Goal: Information Seeking & Learning: Learn about a topic

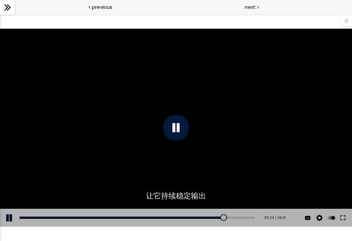
scroll to position [341, 0]
click at [177, 119] on div at bounding box center [176, 128] width 26 height 26
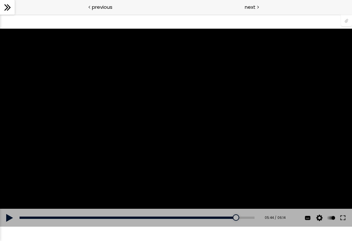
click at [181, 122] on div "使用的生咖啡豆数量：600克 您可以点击上方的 📎 下载烘焙曲线。 使用的生咖啡豆数量：600克" at bounding box center [176, 128] width 352 height 198
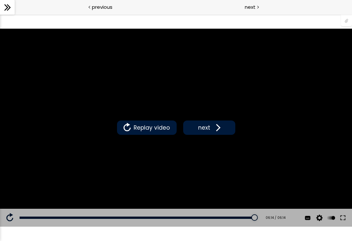
click at [180, 167] on div "Replay video next" at bounding box center [176, 128] width 352 height 198
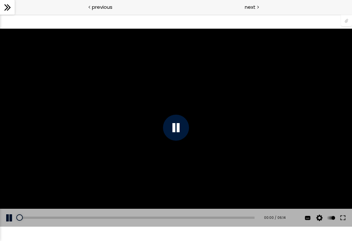
click at [223, 213] on div "Add chapter 05:49" at bounding box center [137, 218] width 235 height 18
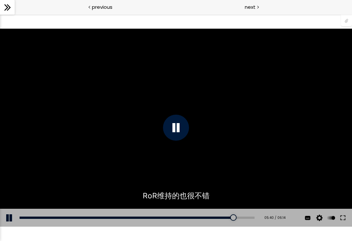
click at [236, 218] on div at bounding box center [233, 217] width 7 height 7
click at [264, 215] on div "06:05 / 06:14" at bounding box center [272, 217] width 25 height 5
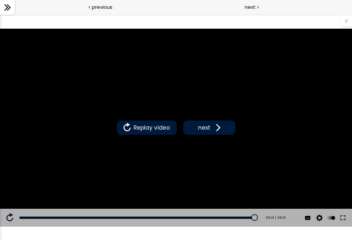
click at [212, 130] on span at bounding box center [217, 128] width 10 height 10
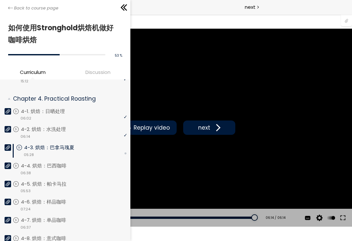
scroll to position [359, 0]
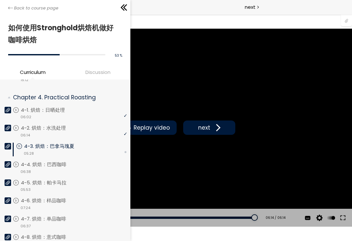
click at [41, 147] on p "4-3. 烘焙：巴拿马瑰夏" at bounding box center [55, 146] width 63 height 7
click at [32, 145] on p "4-3. 烘焙：巴拿马瑰夏" at bounding box center [55, 146] width 63 height 7
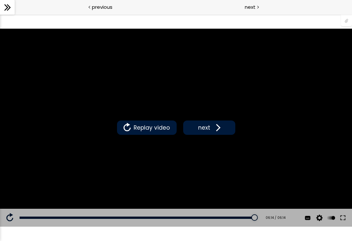
click at [82, 2] on div "previous" at bounding box center [88, 7] width 176 height 15
click at [97, 8] on span "previous" at bounding box center [102, 6] width 21 height 7
click at [93, 5] on span "previous" at bounding box center [102, 6] width 21 height 7
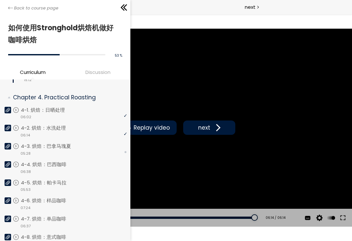
click at [8, 10] on icon at bounding box center [10, 8] width 5 height 5
click at [66, 147] on p "4-3. 烘焙：巴拿马瑰夏" at bounding box center [52, 146] width 63 height 7
click at [61, 147] on p "4-3. 烘焙：巴拿马瑰夏" at bounding box center [55, 146] width 63 height 7
click at [10, 4] on div "Back to course page" at bounding box center [65, 7] width 130 height 15
click at [46, 164] on p "4-4. 烘焙：巴西咖啡" at bounding box center [50, 164] width 59 height 7
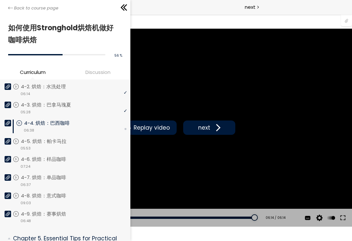
scroll to position [403, 0]
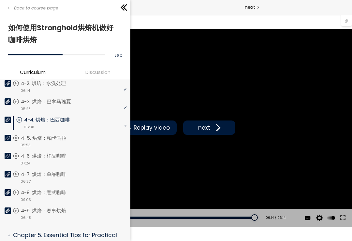
click at [102, 124] on div "video 06:38" at bounding box center [71, 127] width 111 height 7
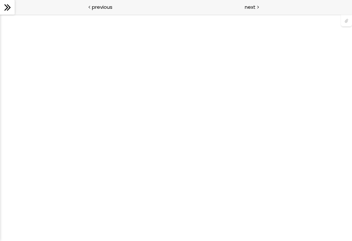
click at [170, 113] on div at bounding box center [176, 127] width 352 height 227
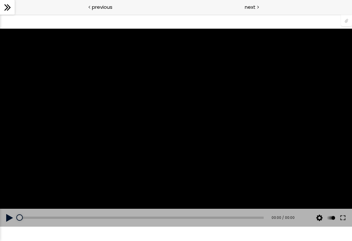
click at [179, 123] on div at bounding box center [176, 128] width 352 height 198
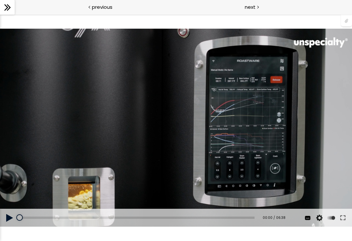
click at [215, 103] on div "使用的生咖啡豆数量：600克 您可以点击上方的 📎 下载烘焙曲线。 使用的生咖啡豆数量：600克" at bounding box center [176, 128] width 352 height 198
click at [28, 163] on div "使用的生咖啡豆数量：600克 您可以点击上方的 📎 下载烘焙曲线。 使用的生咖啡豆数量：600克" at bounding box center [176, 128] width 352 height 198
click at [4, 218] on button at bounding box center [10, 218] width 20 height 18
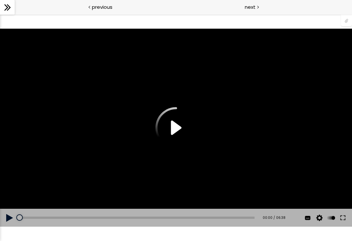
click at [182, 135] on div "使用的生咖啡豆数量：600克 您可以点击上方的 📎 下载烘焙曲线。 使用的生咖啡豆数量：600克" at bounding box center [176, 128] width 352 height 198
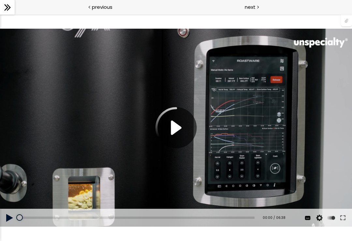
click at [170, 135] on div "使用的生咖啡豆数量：600克 您可以点击上方的 📎 下载烘焙曲线。 使用的生咖啡豆数量：600克" at bounding box center [176, 128] width 352 height 198
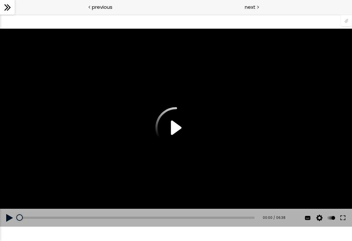
click at [169, 136] on div "使用的生咖啡豆数量：600克 您可以点击上方的 📎 下载烘焙曲线。 使用的生咖啡豆数量：600克" at bounding box center [176, 128] width 352 height 198
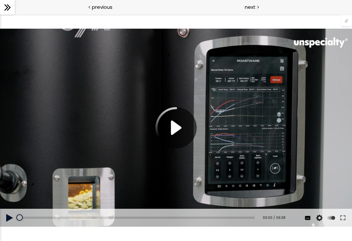
click at [188, 124] on div "使用的生咖啡豆数量：600克 您可以点击上方的 📎 下载烘焙曲线。 使用的生咖啡豆数量：600克" at bounding box center [176, 128] width 352 height 198
click at [175, 129] on div "使用的生咖啡豆数量：600克 您可以点击上方的 📎 下载烘焙曲线。 使用的生咖啡豆数量：600克" at bounding box center [176, 128] width 352 height 198
click at [175, 127] on div "使用的生咖啡豆数量：600克 您可以点击上方的 📎 下载烘焙曲线。 使用的生咖啡豆数量：600克" at bounding box center [176, 128] width 352 height 198
click at [183, 118] on div "使用的生咖啡豆数量：600克 您可以点击上方的 📎 下载烘焙曲线。 使用的生咖啡豆数量：600克" at bounding box center [176, 128] width 352 height 198
click at [177, 132] on div "使用的生咖啡豆数量：600克 您可以点击上方的 📎 下载烘焙曲线。 使用的生咖啡豆数量：600克" at bounding box center [176, 128] width 352 height 198
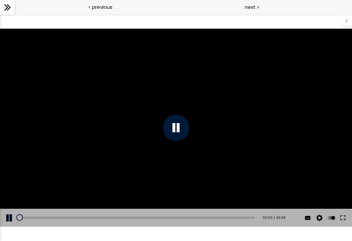
click at [13, 215] on button at bounding box center [10, 218] width 20 height 18
click at [12, 215] on button at bounding box center [10, 218] width 20 height 18
click at [15, 216] on button at bounding box center [10, 218] width 20 height 18
click at [13, 218] on button at bounding box center [10, 218] width 20 height 18
click at [59, 141] on div "使用的生咖啡豆数量：600克 您可以点击上方的 📎 下载烘焙曲线。 使用的生咖啡豆数量：600克" at bounding box center [176, 128] width 352 height 198
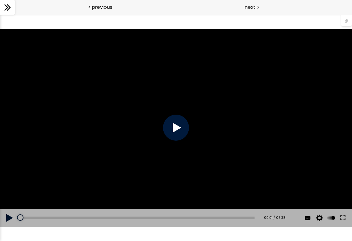
click at [57, 143] on div "使用的生咖啡豆数量：600克 您可以点击上方的 📎 下载烘焙曲线。 使用的生咖啡豆数量：600克" at bounding box center [176, 128] width 352 height 198
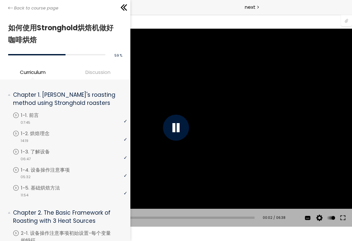
click at [4, 13] on div "Back to course page" at bounding box center [65, 7] width 130 height 15
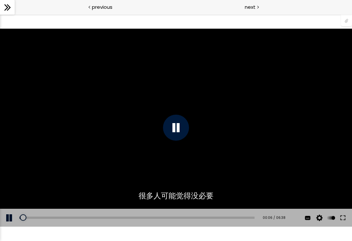
scroll to position [396, 0]
click at [172, 134] on div at bounding box center [176, 128] width 26 height 26
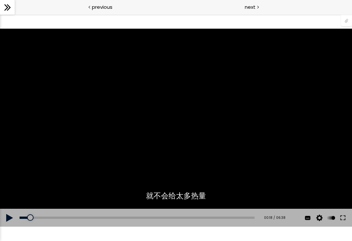
click at [9, 216] on button at bounding box center [10, 218] width 20 height 18
click at [116, 187] on div "使用的生咖啡豆数量：600克 您可以点击上方的 📎 下载烘焙曲线。 使用的生咖啡豆数量：600克" at bounding box center [176, 128] width 352 height 198
click at [127, 189] on div "使用的生咖啡豆数量：600克 您可以点击上方的 📎 下载烘焙曲线。 使用的生咖啡豆数量：600克" at bounding box center [176, 128] width 352 height 198
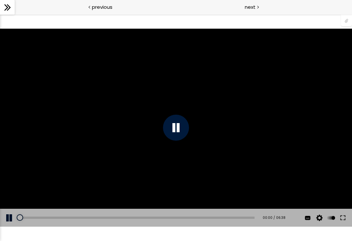
click at [146, 182] on div "使用的生咖啡豆数量：600克 您可以点击上方的 📎 下载烘焙曲线。 使用的生咖啡豆数量：600克" at bounding box center [176, 128] width 352 height 198
click at [143, 184] on div "使用的生咖啡豆数量：600克 您可以点击上方的 📎 下载烘焙曲线。 使用的生咖啡豆数量：600克" at bounding box center [176, 128] width 352 height 198
click at [284, 104] on div "使用的生咖啡豆数量：600克 您可以点击上方的 📎 下载烘焙曲线。 使用的生咖啡豆数量：600克" at bounding box center [176, 128] width 352 height 198
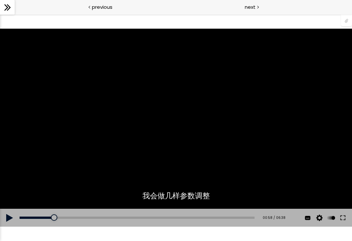
click at [219, 123] on div "使用的生咖啡豆数量：600克 您可以点击上方的 📎 下载烘焙曲线。 使用的生咖啡豆数量：600克" at bounding box center [176, 128] width 352 height 198
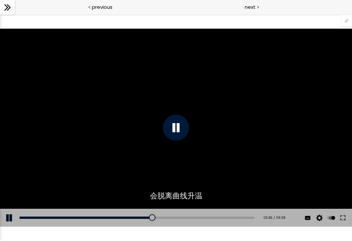
click at [210, 151] on div "使用的生咖啡豆数量：600克 您可以点击上方的 📎 下载烘焙曲线。 使用的生咖啡豆数量：600克" at bounding box center [176, 128] width 352 height 198
click at [165, 129] on div "使用的生咖啡豆数量：600克 您可以点击上方的 📎 下载烘焙曲线。 使用的生咖啡豆数量：600克" at bounding box center [176, 128] width 352 height 198
click at [292, 153] on div "使用的生咖啡豆数量：600克 您可以点击上方的 📎 下载烘焙曲线。 使用的生咖啡豆数量：600克" at bounding box center [176, 128] width 352 height 198
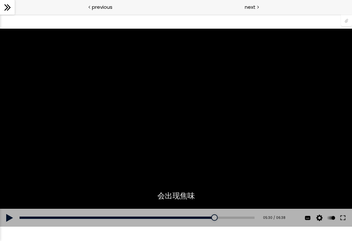
click at [267, 165] on div "使用的生咖啡豆数量：600克 您可以点击上方的 📎 下载烘焙曲线。 使用的生咖啡豆数量：600克" at bounding box center [176, 128] width 352 height 198
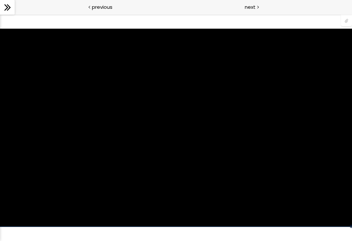
click at [259, 8] on div "next" at bounding box center [264, 7] width 176 height 15
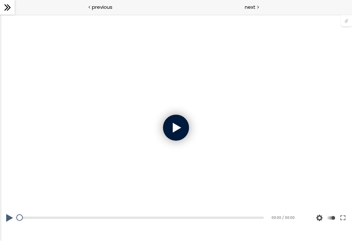
click at [179, 126] on div at bounding box center [176, 128] width 26 height 26
click at [10, 217] on button at bounding box center [10, 218] width 20 height 18
click at [12, 219] on button at bounding box center [10, 218] width 20 height 18
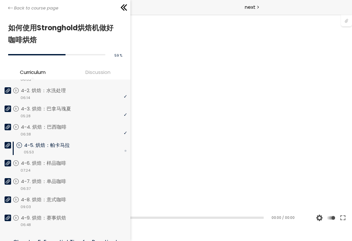
click at [11, 5] on link "Back to course page" at bounding box center [33, 8] width 50 height 7
click at [71, 149] on div "video 05:53" at bounding box center [71, 152] width 111 height 7
click at [74, 149] on div "video 05:53" at bounding box center [71, 152] width 111 height 7
click at [75, 148] on p "4-5. 烘焙：帕卡马拉" at bounding box center [53, 145] width 59 height 7
click at [186, 105] on div at bounding box center [176, 128] width 352 height 198
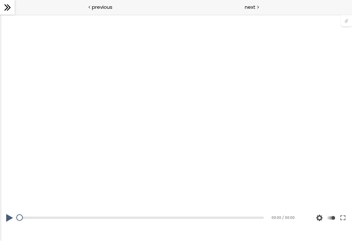
click at [13, 215] on button at bounding box center [10, 218] width 20 height 18
click at [12, 216] on button at bounding box center [10, 218] width 20 height 18
click at [165, 109] on div at bounding box center [176, 128] width 352 height 198
click at [180, 106] on div at bounding box center [176, 128] width 352 height 198
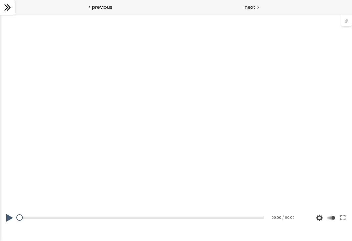
click at [179, 105] on div at bounding box center [176, 128] width 352 height 198
click at [183, 103] on div at bounding box center [176, 128] width 352 height 198
click at [184, 103] on div at bounding box center [176, 128] width 352 height 198
click at [188, 102] on div at bounding box center [176, 128] width 352 height 198
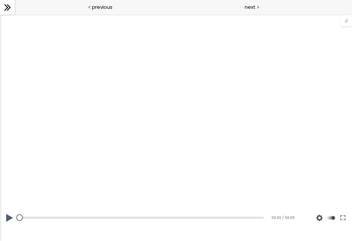
click at [182, 128] on div at bounding box center [176, 128] width 352 height 198
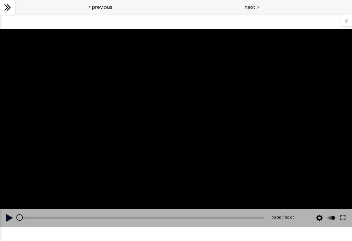
click at [5, 213] on button at bounding box center [10, 218] width 20 height 18
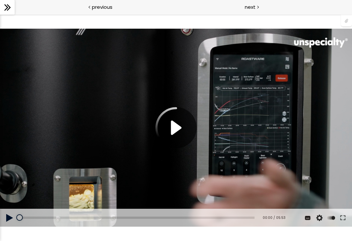
click at [16, 9] on div "previous" at bounding box center [88, 7] width 176 height 15
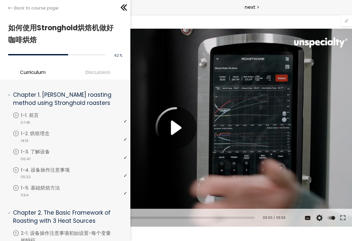
click at [12, 9] on icon at bounding box center [10, 8] width 5 height 5
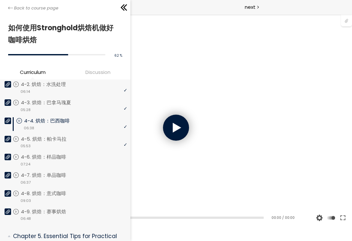
scroll to position [403, 0]
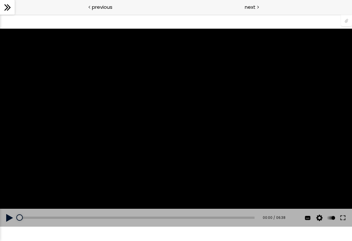
click at [160, 182] on div "使用的生咖啡豆数量：600克 您可以点击上方的 📎 下载烘焙曲线。 使用的生咖啡豆数量：600克" at bounding box center [176, 128] width 352 height 198
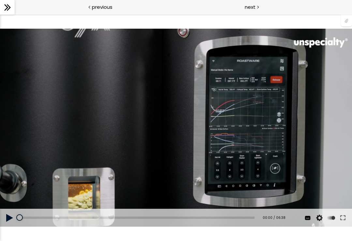
click at [6, 219] on button at bounding box center [10, 218] width 20 height 18
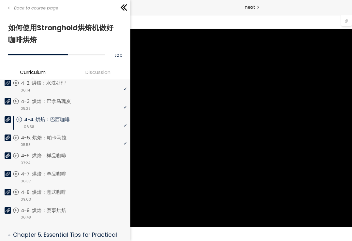
click at [64, 139] on p "4-5. 烘焙：帕卡马拉" at bounding box center [50, 137] width 59 height 7
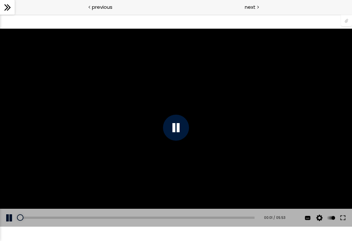
click at [117, 173] on div "使用的生咖啡豆数量：600克 您可以点击上方的 📎 下载烘焙曲线。 使用的生咖啡豆数量：600克" at bounding box center [176, 128] width 352 height 198
click at [181, 133] on div at bounding box center [176, 128] width 26 height 26
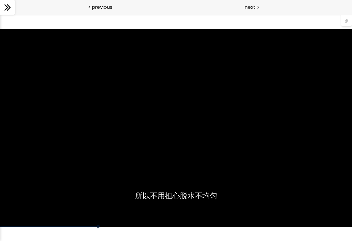
click at [0, 14] on div at bounding box center [0, 14] width 0 height 0
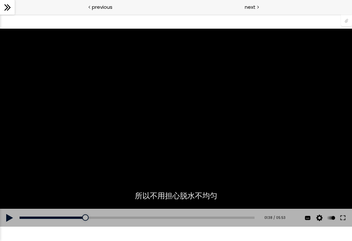
click at [203, 121] on div "使用的生咖啡豆数量：600克 您可以点击上方的 📎 下载烘焙曲线。 使用的生咖啡豆数量：600克" at bounding box center [176, 128] width 352 height 198
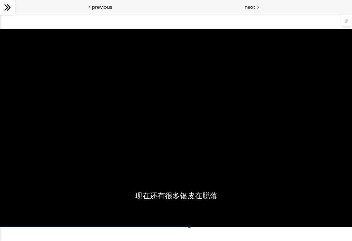
click at [185, 186] on div "使用的生咖啡豆数量：600克 您可以点击上方的 📎 下载烘焙曲线。 使用的生咖啡豆数量：600克" at bounding box center [176, 128] width 352 height 198
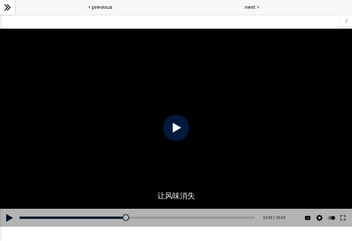
click at [209, 161] on div "使用的生咖啡豆数量：600克 您可以点击上方的 📎 下载烘焙曲线。 使用的生咖啡豆数量：600克" at bounding box center [176, 128] width 352 height 198
click at [120, 139] on div "使用的生咖啡豆数量：600克 您可以点击上方的 📎 下载烘焙曲线。 使用的生咖啡豆数量：600克" at bounding box center [176, 128] width 352 height 198
click at [120, 138] on div "使用的生咖啡豆数量：600克 您可以点击上方的 📎 下载烘焙曲线。 使用的生咖啡豆数量：600克" at bounding box center [176, 128] width 352 height 198
click at [72, 134] on div "使用的生咖啡豆数量：600克 您可以点击上方的 📎 下载烘焙曲线。 使用的生咖啡豆数量：600克" at bounding box center [176, 128] width 352 height 198
click at [91, 120] on div "使用的生咖啡豆数量：600克 您可以点击上方的 📎 下载烘焙曲线。 使用的生咖啡豆数量：600克" at bounding box center [176, 128] width 352 height 198
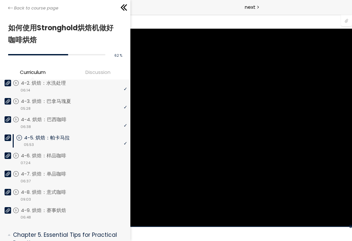
click at [57, 157] on p "4-6. 烘焙：样品咖啡" at bounding box center [50, 155] width 58 height 7
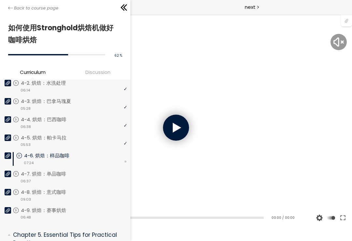
click at [207, 55] on div at bounding box center [176, 128] width 352 height 198
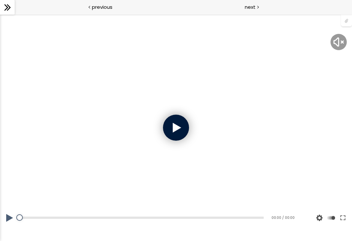
click at [179, 119] on div at bounding box center [176, 128] width 26 height 26
click at [174, 127] on div at bounding box center [176, 128] width 26 height 26
click at [201, 121] on div at bounding box center [176, 128] width 352 height 198
click at [11, 218] on button at bounding box center [10, 218] width 20 height 18
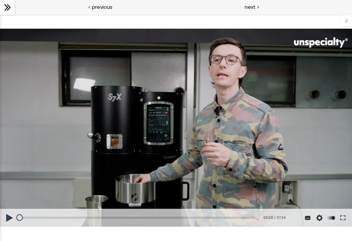
click at [218, 169] on div "您可以点击上方的 📎 下载烘焙曲线。 使用的生咖啡豆数量：600克" at bounding box center [176, 128] width 352 height 198
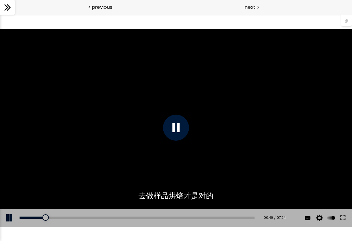
click at [186, 144] on div "您可以点击上方的 📎 下载烘焙曲线。 使用的生咖啡豆数量：600克" at bounding box center [176, 128] width 352 height 198
click at [198, 127] on div "您可以点击上方的 📎 下载烘焙曲线。 使用的生咖啡豆数量：600克" at bounding box center [176, 128] width 352 height 198
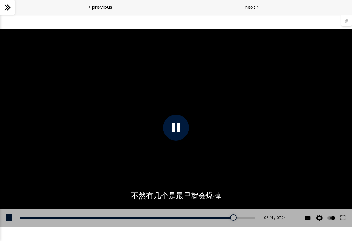
click at [157, 168] on div "您可以点击上方的 📎 下载烘焙曲线。 使用的生咖啡豆数量：600克" at bounding box center [176, 128] width 352 height 198
click at [231, 149] on div "您可以点击上方的 📎 下载烘焙曲线。 使用的生咖啡豆数量：600克" at bounding box center [176, 128] width 352 height 198
click at [229, 161] on div "您可以点击上方的 📎 下载烘焙曲线。 使用的生咖啡豆数量：600克" at bounding box center [176, 128] width 352 height 198
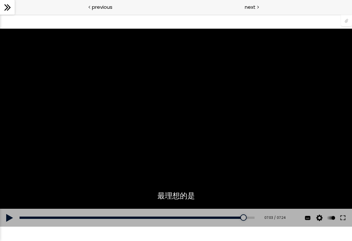
click at [261, 163] on div "您可以点击上方的 📎 下载烘焙曲线。 使用的生咖啡豆数量：600克" at bounding box center [176, 128] width 352 height 198
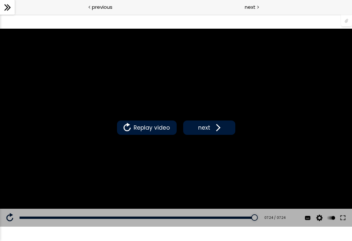
click at [204, 124] on span "next" at bounding box center [204, 128] width 15 height 8
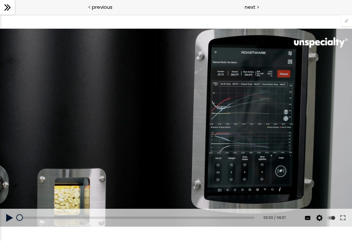
click at [215, 154] on div "使用的生咖啡豆数量：600克 您可以点击上方的 📎 下载烘焙曲线。 使用的生咖啡豆数量：600克" at bounding box center [176, 128] width 352 height 198
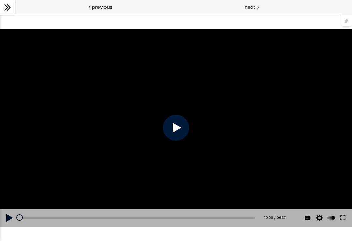
click at [172, 129] on div at bounding box center [176, 128] width 26 height 26
click at [110, 179] on div "使用的生咖啡豆数量：600克 您可以点击上方的 📎 下载烘焙曲线。 使用的生咖啡豆数量：600克" at bounding box center [176, 128] width 352 height 198
click at [172, 129] on div at bounding box center [176, 128] width 26 height 26
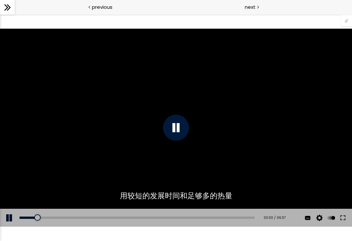
click at [147, 161] on div "使用的生咖啡豆数量：600克 您可以点击上方的 📎 下载烘焙曲线。 使用的生咖啡豆数量：600克" at bounding box center [176, 128] width 352 height 198
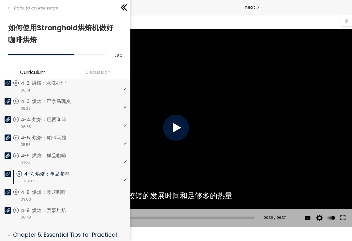
click at [14, 11] on span "Back to course page" at bounding box center [36, 8] width 44 height 7
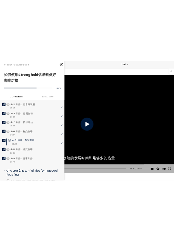
scroll to position [429, 0]
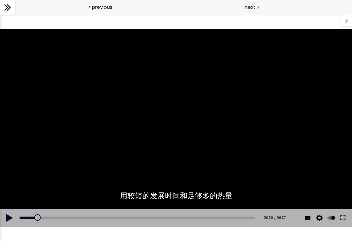
click at [194, 160] on div "使用的生咖啡豆数量：600克 您可以点击上方的 📎 下载烘焙曲线。 使用的生咖啡豆数量：600克" at bounding box center [176, 128] width 352 height 198
click at [168, 168] on div "使用的生咖啡豆数量：600克 您可以点击上方的 📎 下载烘焙曲线。 使用的生咖啡豆数量：600克" at bounding box center [176, 128] width 352 height 198
click at [164, 175] on div "使用的生咖啡豆数量：600克 您可以点击上方的 📎 下载烘焙曲线。 使用的生咖啡豆数量：600克" at bounding box center [176, 128] width 352 height 198
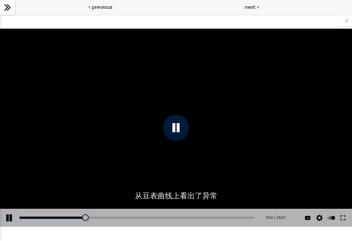
click at [176, 154] on div "使用的生咖啡豆数量：600克 您可以点击上方的 📎 下载烘焙曲线。 使用的生咖啡豆数量：600克" at bounding box center [176, 128] width 352 height 198
click at [138, 166] on div "使用的生咖啡豆数量：600克 您可以点击上方的 📎 下载烘焙曲线。 使用的生咖啡豆数量：600克" at bounding box center [176, 128] width 352 height 198
click at [218, 141] on div "使用的生咖啡豆数量：600克 您可以点击上方的 📎 下载烘焙曲线。 使用的生咖啡豆数量：600克" at bounding box center [176, 128] width 352 height 198
click at [225, 142] on div "使用的生咖啡豆数量：600克 您可以点击上方的 📎 下载烘焙曲线。 使用的生咖啡豆数量：600克" at bounding box center [176, 128] width 352 height 198
click at [217, 154] on div "使用的生咖啡豆数量：600克 您可以点击上方的 📎 下载烘焙曲线。 使用的生咖啡豆数量：600克" at bounding box center [176, 128] width 352 height 198
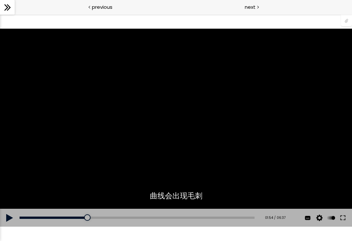
click at [244, 119] on div "使用的生咖啡豆数量：600克 您可以点击上方的 📎 下载烘焙曲线。 使用的生咖啡豆数量：600克" at bounding box center [176, 128] width 352 height 198
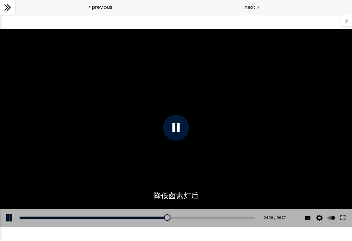
click at [292, 185] on div "使用的生咖啡豆数量：600克 您可以点击上方的 📎 下载烘焙曲线。 使用的生咖啡豆数量：600克" at bounding box center [176, 128] width 352 height 198
click at [288, 188] on div "使用的生咖啡豆数量：600克 您可以点击上方的 📎 下载烘焙曲线。 使用的生咖啡豆数量：600克" at bounding box center [176, 128] width 352 height 198
click at [278, 173] on div "使用的生咖啡豆数量：600克 您可以点击上方的 📎 下载烘焙曲线。 使用的生咖啡豆数量：600克" at bounding box center [176, 128] width 352 height 198
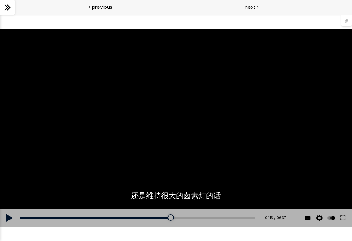
click at [207, 128] on div "使用的生咖啡豆数量：600克 您可以点击上方的 📎 下载烘焙曲线。 使用的生咖啡豆数量：600克" at bounding box center [176, 128] width 352 height 198
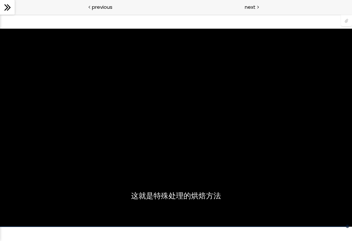
click at [114, 145] on div "使用的生咖啡豆数量：600克 您可以点击上方的 📎 下载烘焙曲线。 使用的生咖啡豆数量：600克" at bounding box center [176, 128] width 352 height 198
